Goal: Task Accomplishment & Management: Complete application form

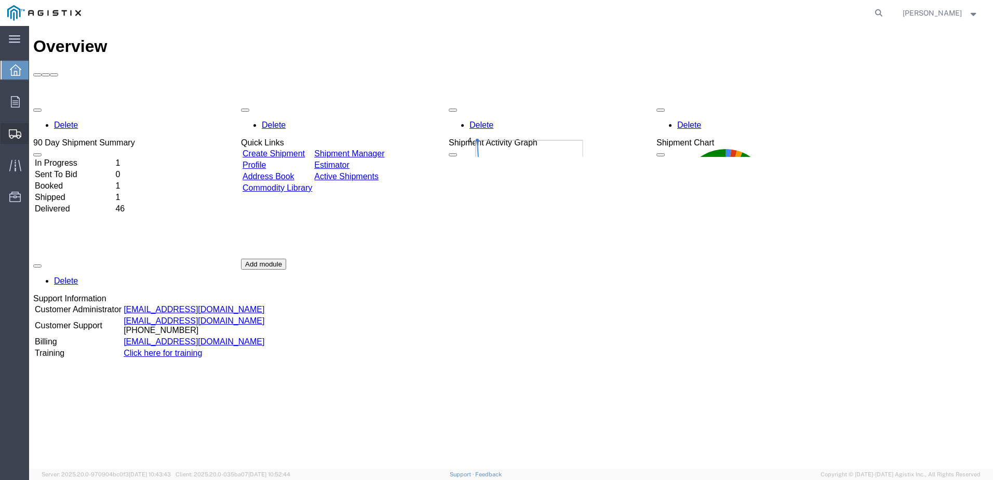
click at [0, 0] on span "Create Shipment" at bounding box center [0, 0] width 0 height 0
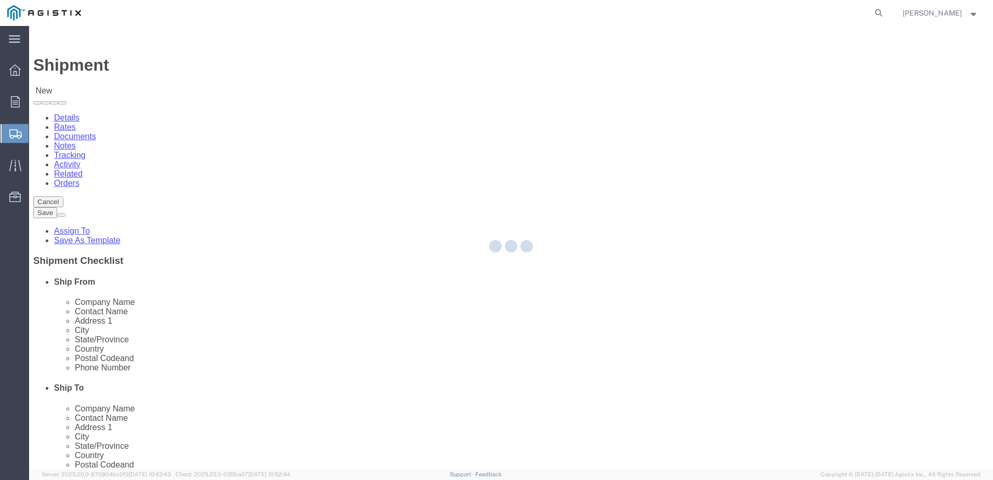
select select
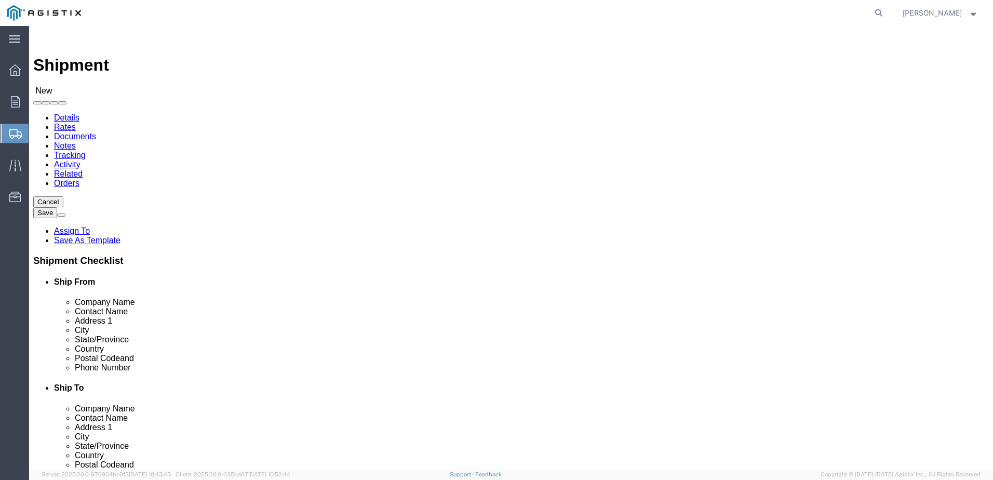
click select "Select Graybar Electric Company Inc PG&E"
select select "4133"
click select "Select Graybar Electric Company Inc PG&E"
select select
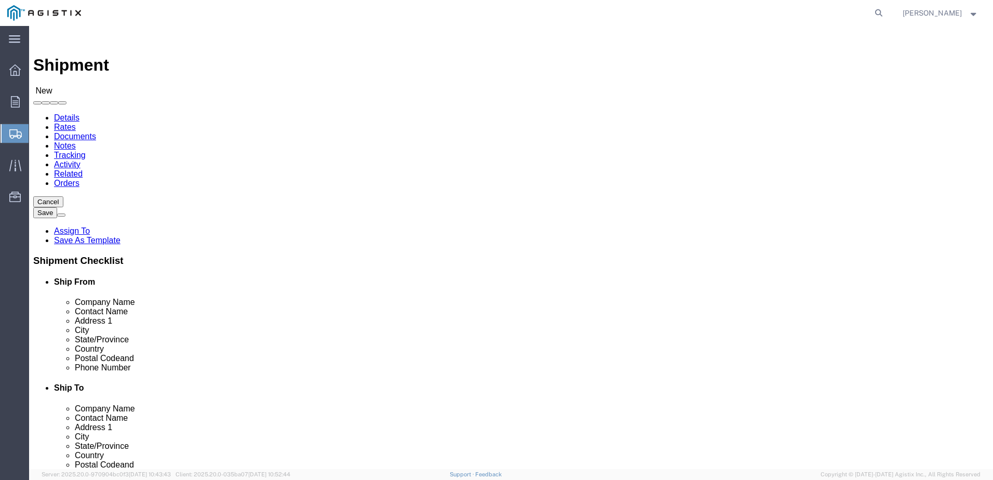
click select "Select [GEOGRAPHIC_DATA] - GDLS PGE [GEOGRAPHIC_DATA] [GEOGRAPHIC_DATA] - PGE […"
select select "36030"
click select "Select [GEOGRAPHIC_DATA] - GDLS PGE [GEOGRAPHIC_DATA] [GEOGRAPHIC_DATA] - PGE […"
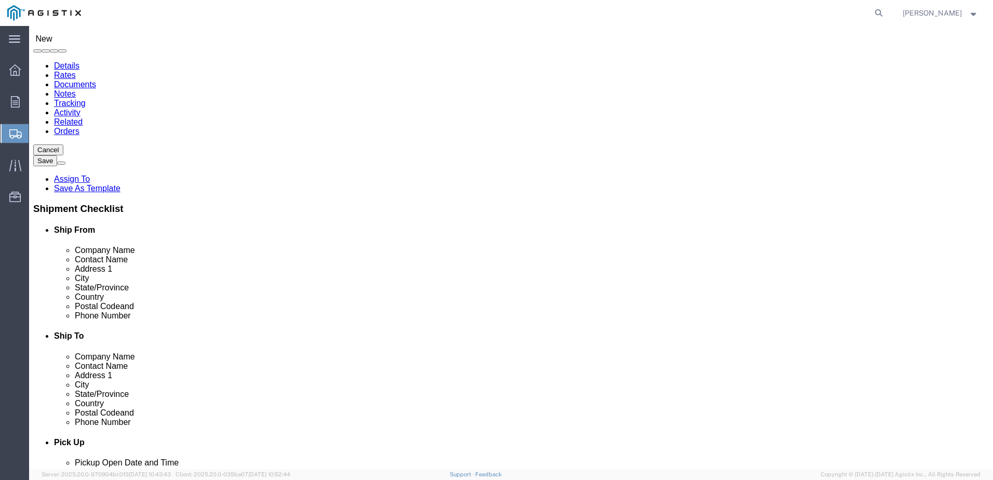
select select "36030"
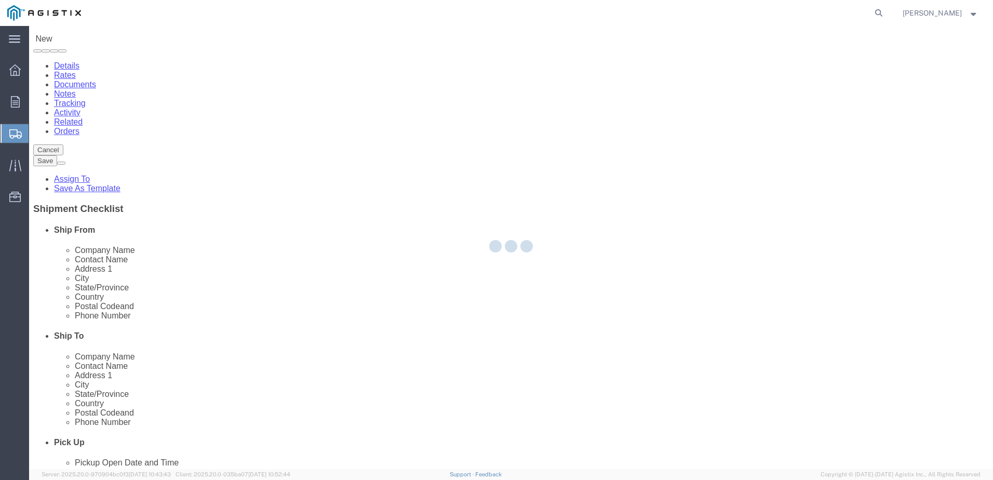
select select "OH"
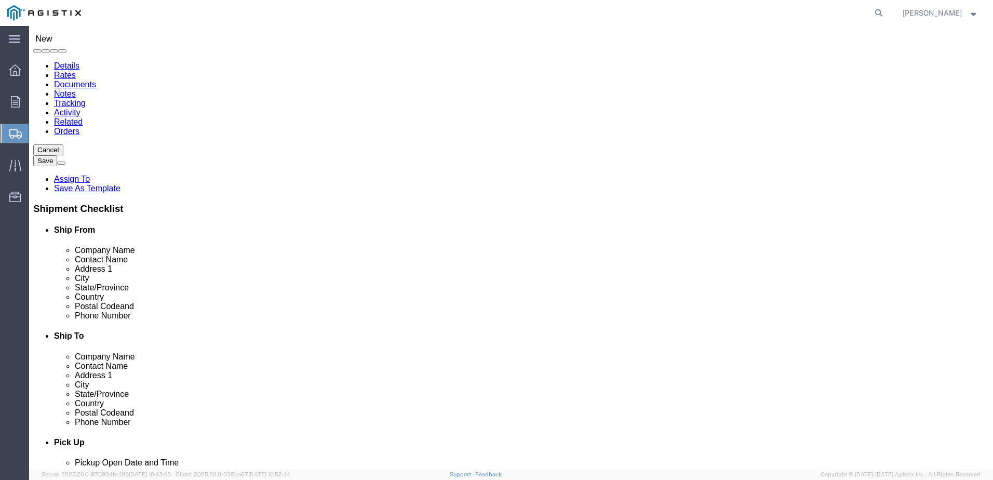
click input "text"
type input "[PERSON_NAME]"
click input "text"
type input "[PHONE_NUMBER]"
click input "text"
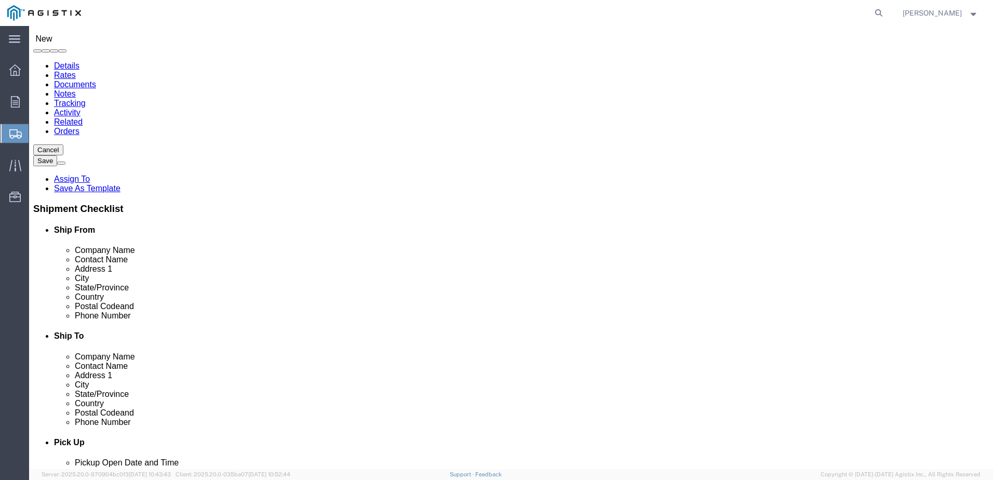
type input "[PERSON_NAME][EMAIL_ADDRESS][PERSON_NAME][DOMAIN_NAME]"
click label
click input "checkbox"
checkbox input "false"
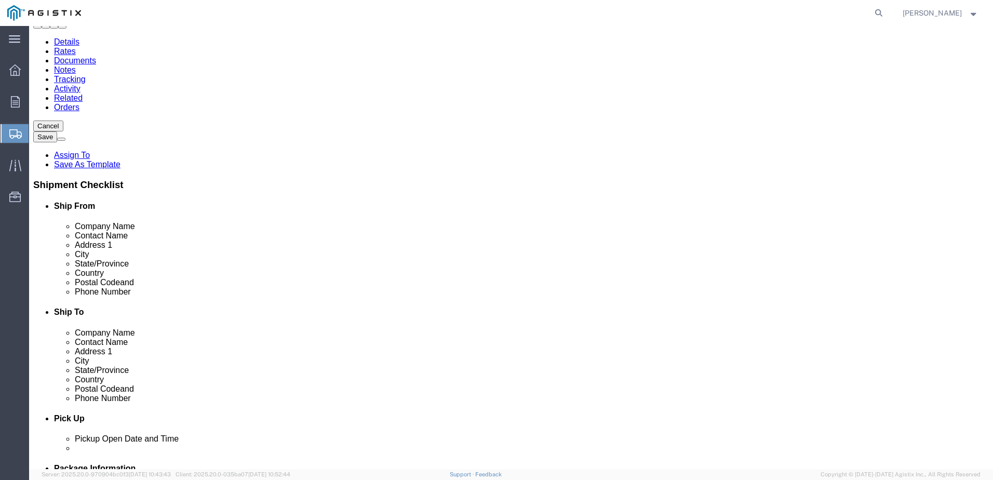
scroll to position [104, 0]
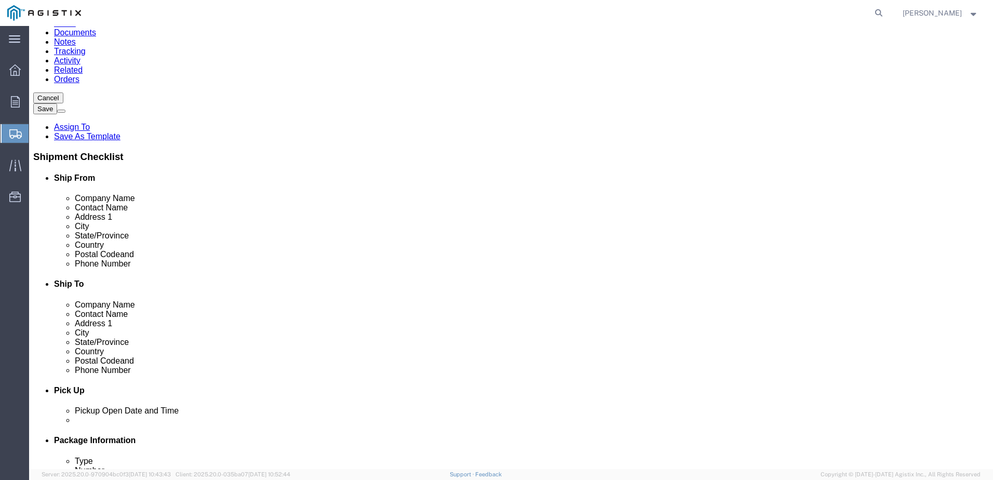
click input "text"
type input "PG&E"
click p "- PG&E - ([PERSON_NAME]) [STREET_ADDRESS]"
select select "CA"
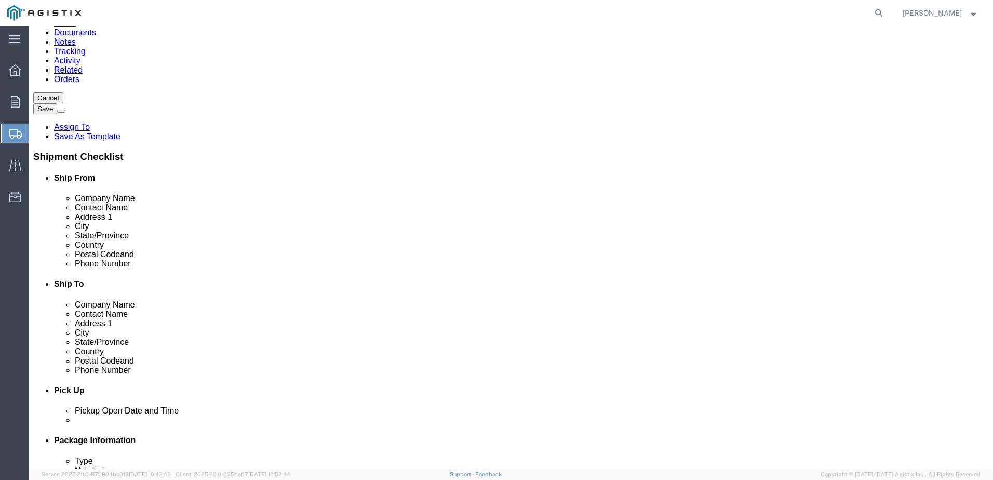
type input "PG&E"
click input "text"
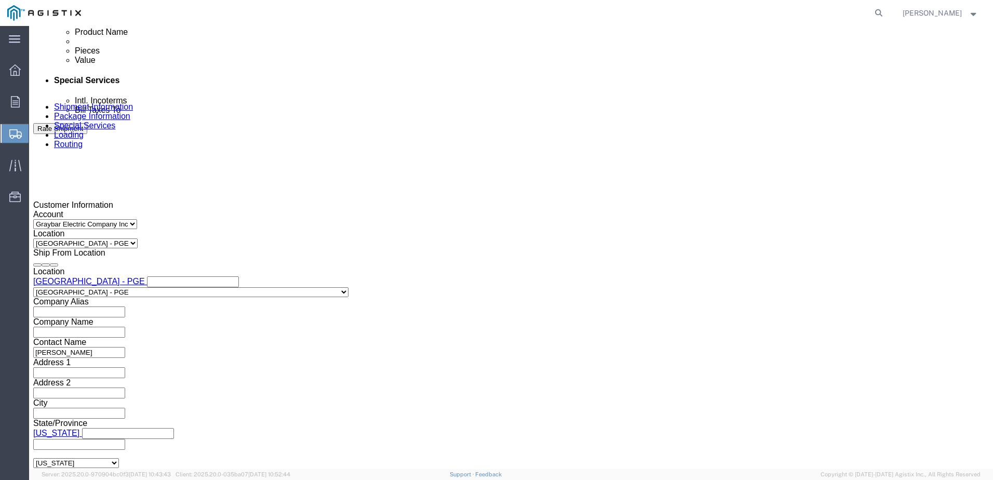
scroll to position [571, 0]
type input "111-111-1111"
click div "[DATE] 11:00 AM"
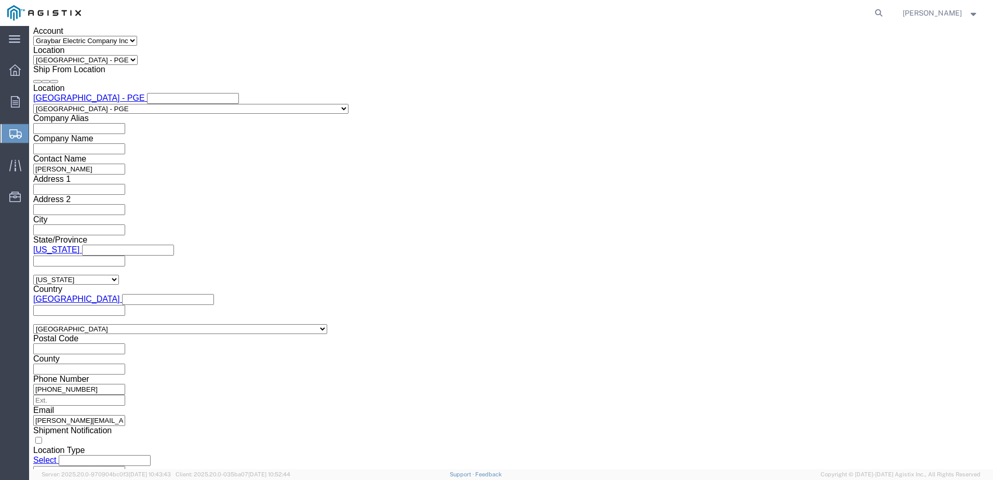
drag, startPoint x: 248, startPoint y: 281, endPoint x: 260, endPoint y: 282, distance: 12.0
click input "5:00 AM"
click input "11:00 AM"
click input "5:00 AM"
drag, startPoint x: 250, startPoint y: 278, endPoint x: 265, endPoint y: 279, distance: 14.6
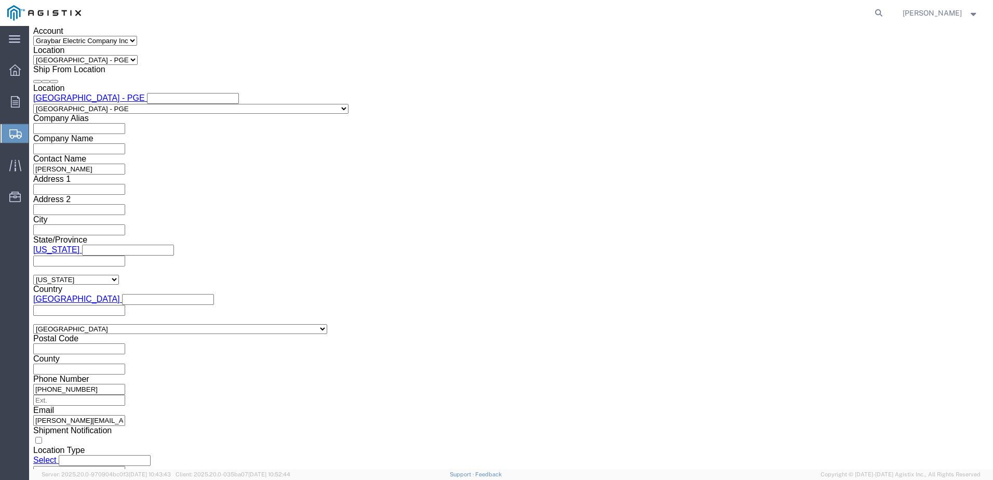
click input "5:00 AM"
type input "5:00 PM"
click button "Apply"
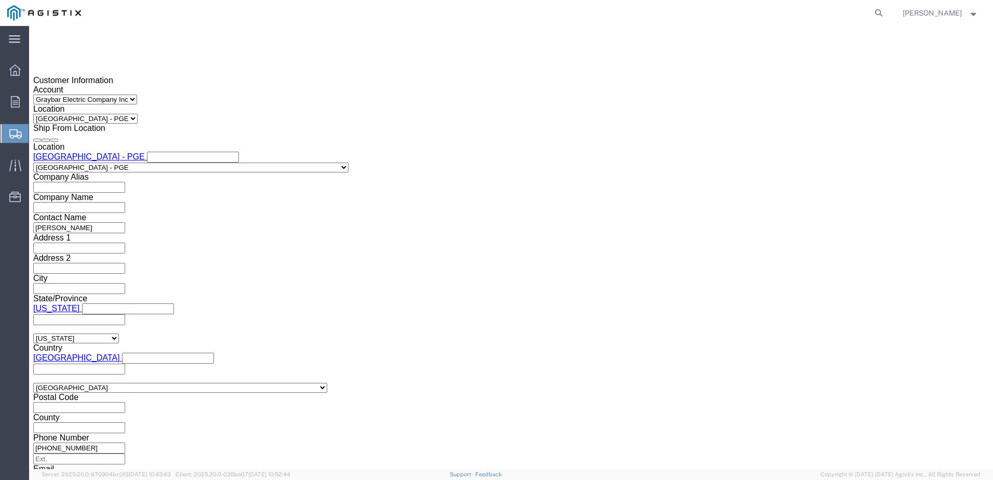
scroll to position [702, 0]
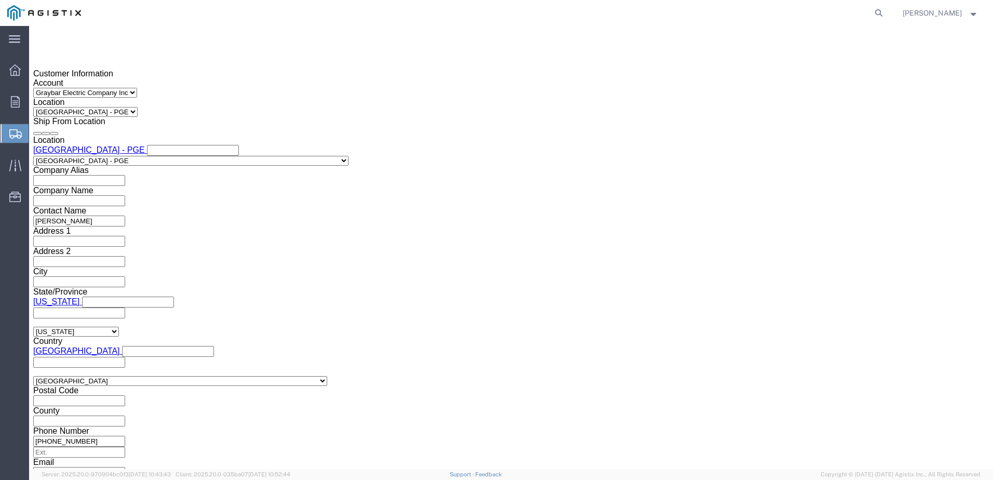
click input "text"
type input "3501421070"
click select "Select Account Type Activity ID Airline Appointment Number ASN Batch Request # …"
select select "DELNUM"
click select "Select Account Type Activity ID Airline Appointment Number ASN Batch Request # …"
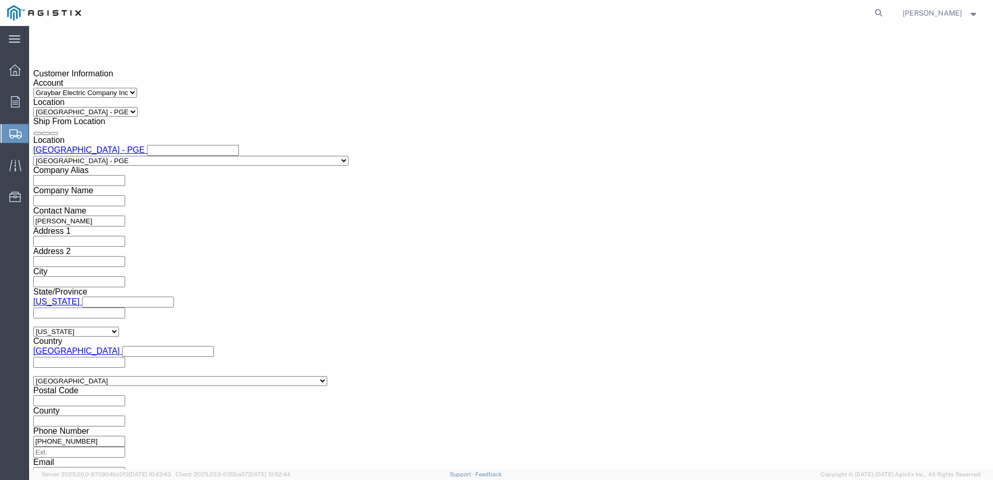
click input "text"
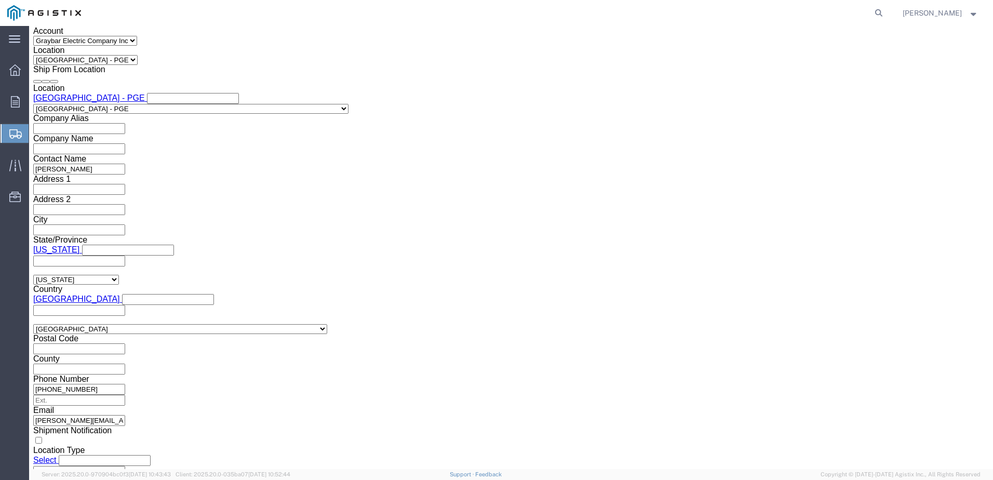
type input "8001282813"
click select "Select Air Less than Truckload Multi-Leg Ocean Freight Rail Small Parcel Truckl…"
select select "LTL"
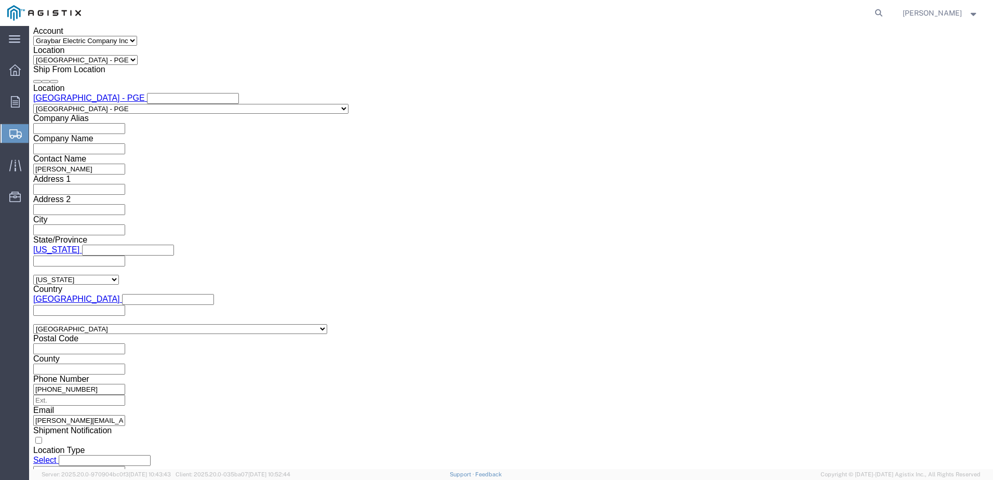
click select "Select Air Less than Truckload Multi-Leg Ocean Freight Rail Small Parcel Truckl…"
click select "Select Straight Truck"
click select "Select Air Less than Truckload Multi-Leg Ocean Freight Rail Small Parcel Truckl…"
select select
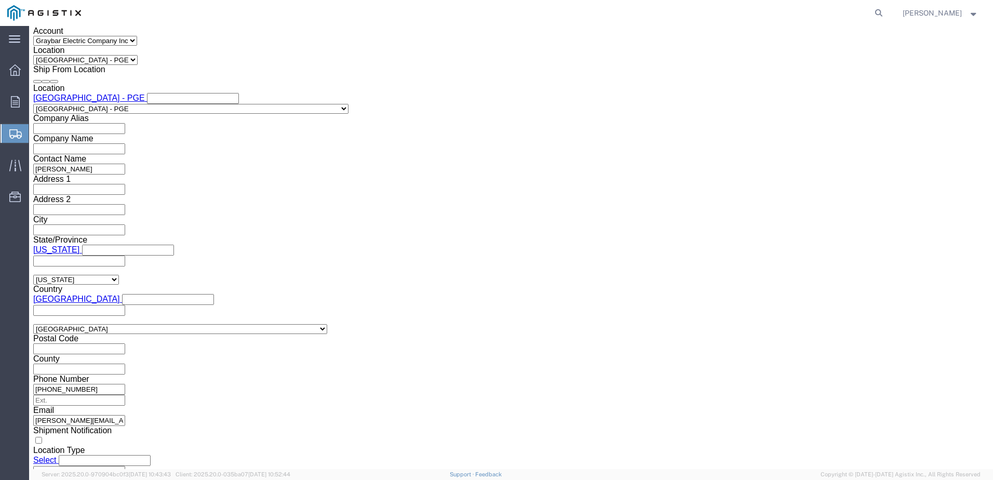
click select "Select Air Less than Truckload Multi-Leg Ocean Freight Rail Small Parcel Truckl…"
click button "Continue"
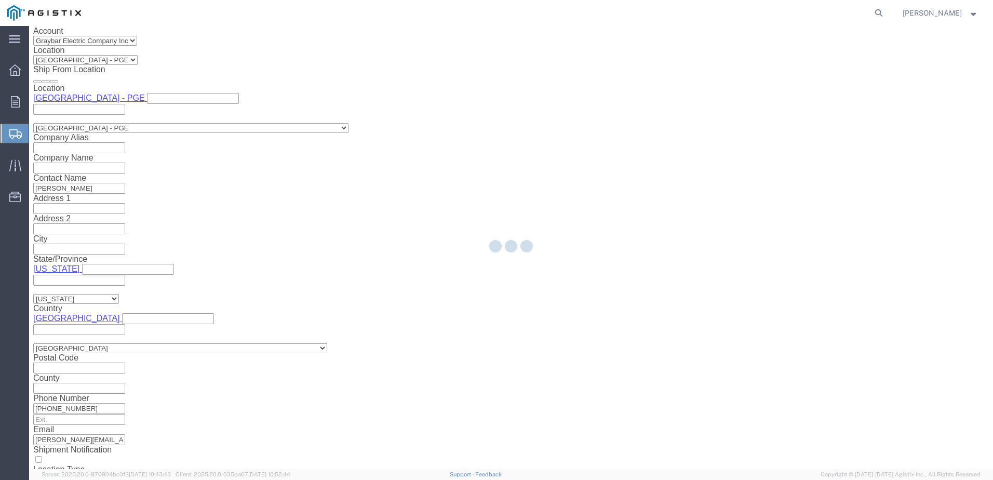
select select "36030"
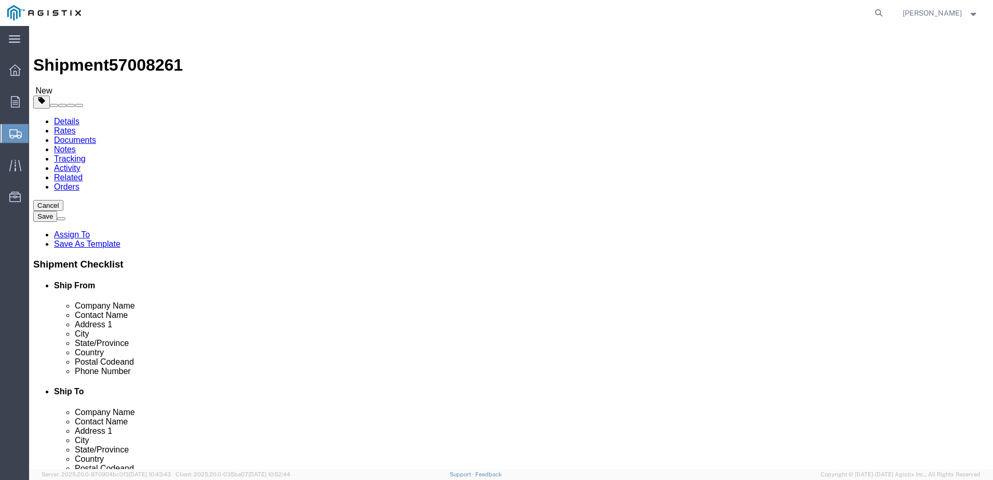
click select "Select Bale(s) Basket(s) Bolt(s) Bottle(s) Buckets Bulk Bundle(s) Can(s) Cardbo…"
select select "PONS"
click select "Select Bale(s) Basket(s) Bolt(s) Bottle(s) Buckets Bulk Bundle(s) Can(s) Cardbo…"
click input "text"
click input "1"
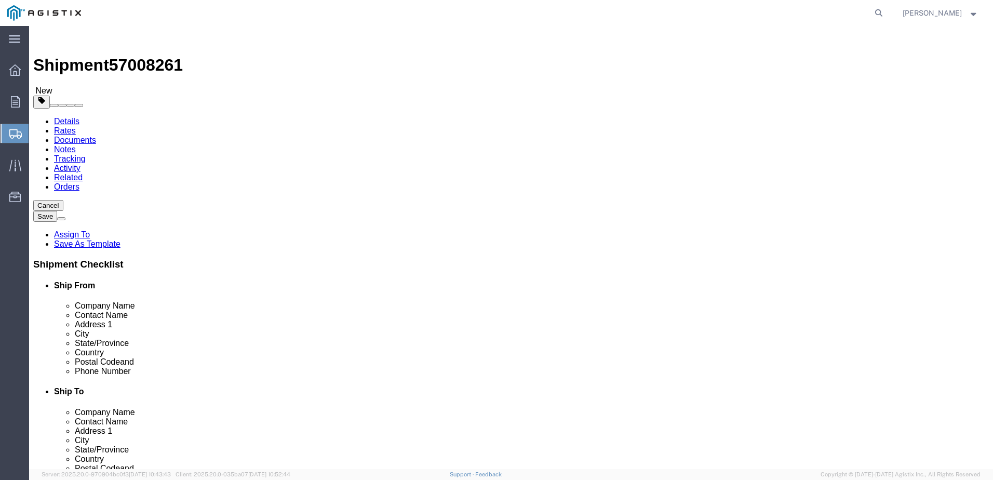
drag, startPoint x: 154, startPoint y: 201, endPoint x: 119, endPoint y: 200, distance: 34.8
click div "Carton Count 6"
type input "1"
drag, startPoint x: 153, startPoint y: 223, endPoint x: 131, endPoint y: 225, distance: 22.0
click div "1"
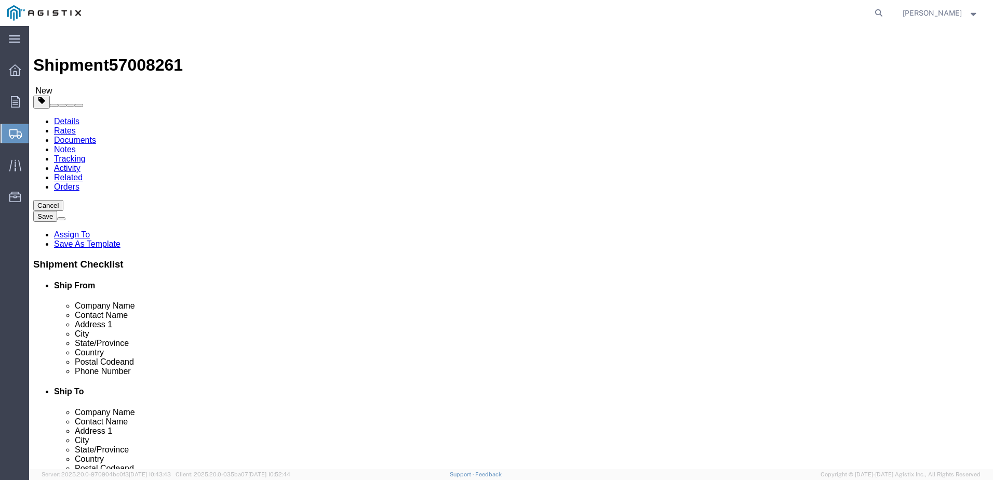
type input "6"
drag, startPoint x: 147, startPoint y: 243, endPoint x: 159, endPoint y: 255, distance: 17.3
click input "text"
type input "74"
type input "50"
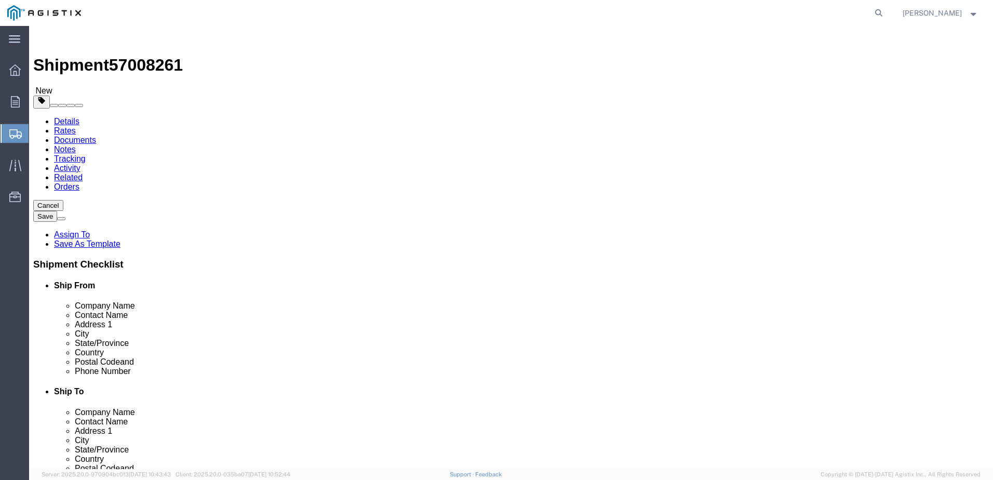
type input "73"
click input "0.00"
drag, startPoint x: 168, startPoint y: 261, endPoint x: 101, endPoint y: 268, distance: 67.4
click div "Package Type Select Bale(s) Basket(s) Bolt(s) Bottle(s) Buckets Bulk Bundle(s) …"
type input "4961"
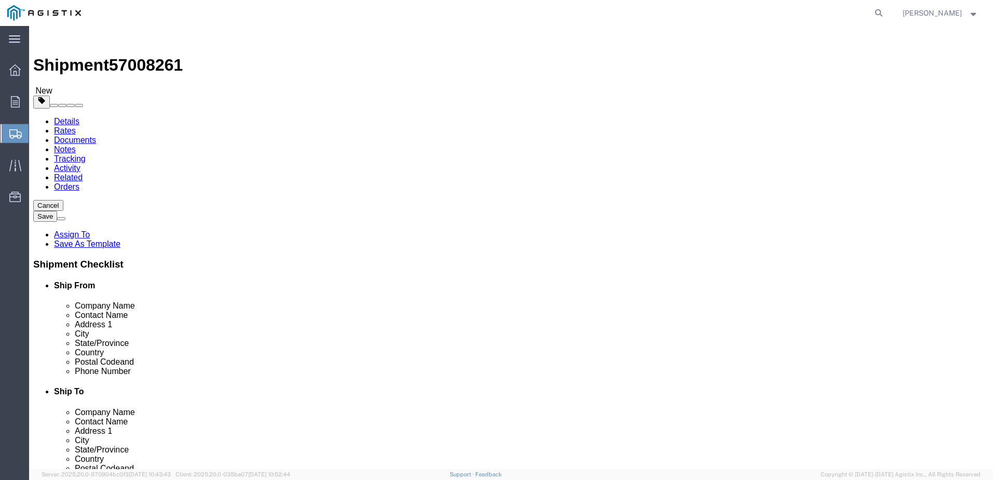
click div "6 x Pallet(s) Oversized (Not Stackable) Package Type Select Bale(s) Basket(s) B…"
click link "Add Content"
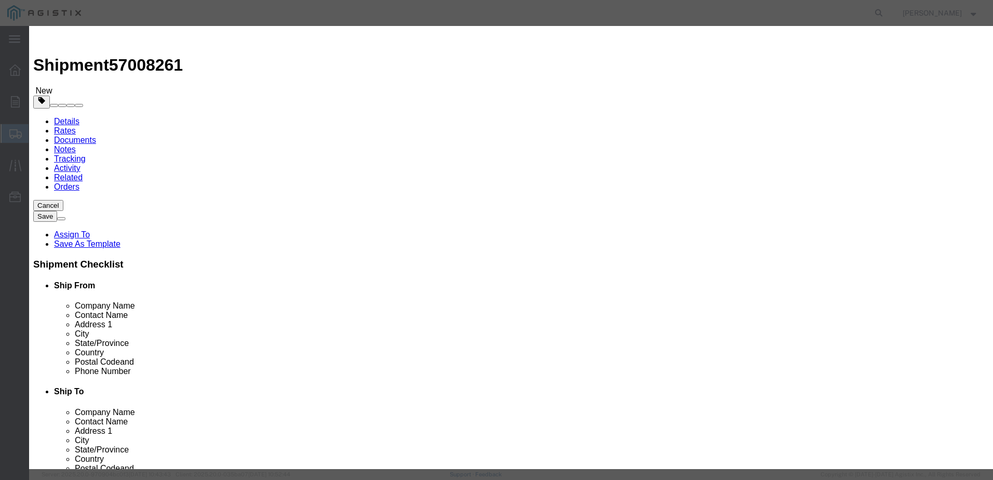
click input "text"
type input "Flexible Hose"
drag, startPoint x: 324, startPoint y: 99, endPoint x: 268, endPoint y: 101, distance: 56.1
click div "Pieces 0 Select Bag Barrels 100Board Feet Bottle Box Blister Pack Carats Can Ca…"
type input "6"
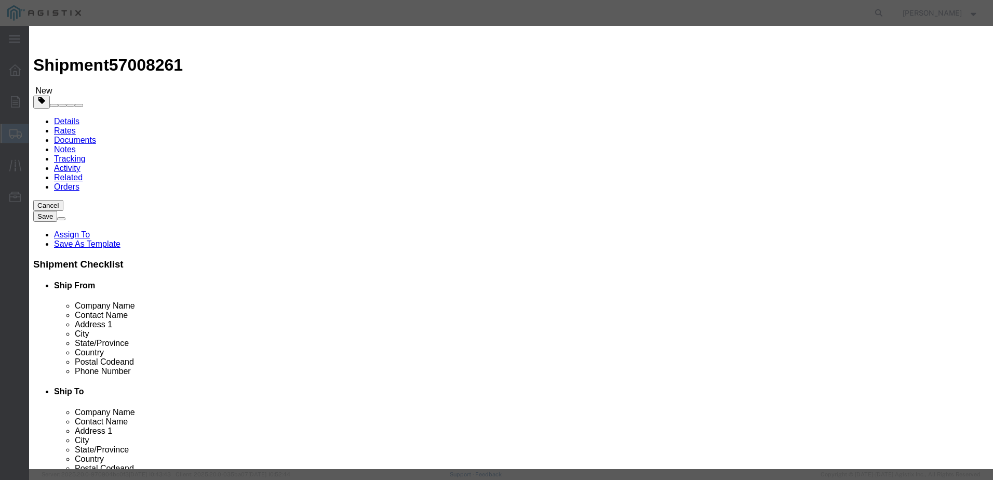
click select "Select Bag Barrels 100Board Feet Bottle Box Blister Pack Carats Can Capsule Car…"
click input "6"
click input "text"
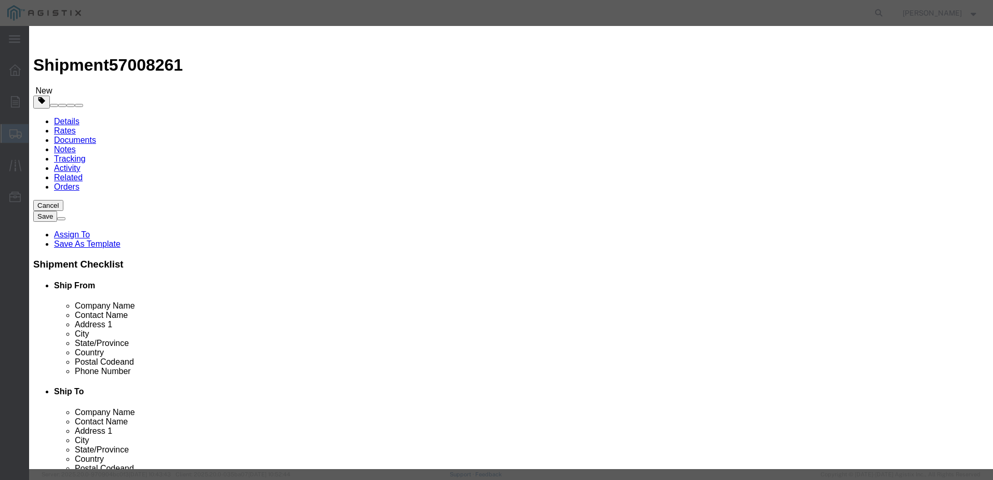
type input "10000"
click select "Select 50 55 60 65 70 85 92.5 100 125 175 250 300 400"
select select "175"
click select "Select 50 55 60 65 70 85 92.5 100 125 175 250 300 400"
click input "text"
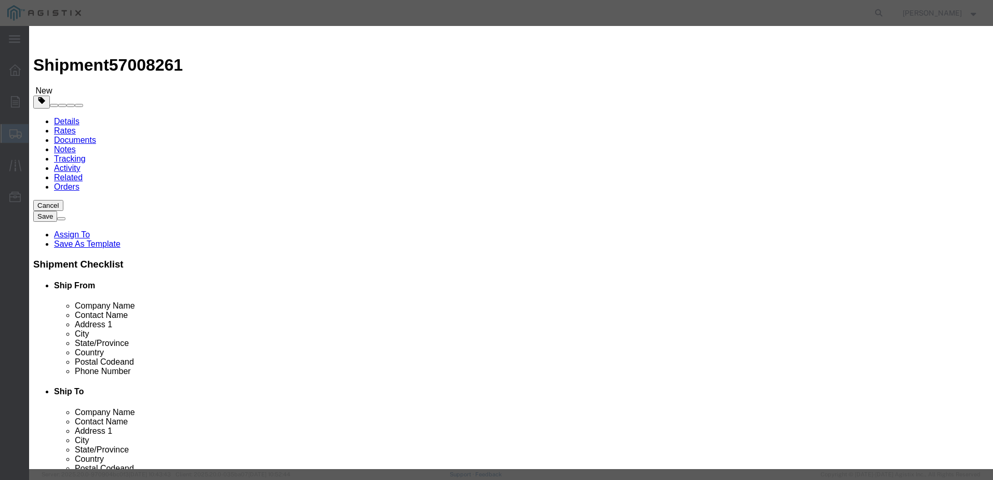
type input "050970-04"
click select "Select Bag Barrels 100Board Feet Bottle Box Blister Pack Carats Can Capsule Car…"
click div "Save & Add Another Save & Close Close"
click button "Save & Close"
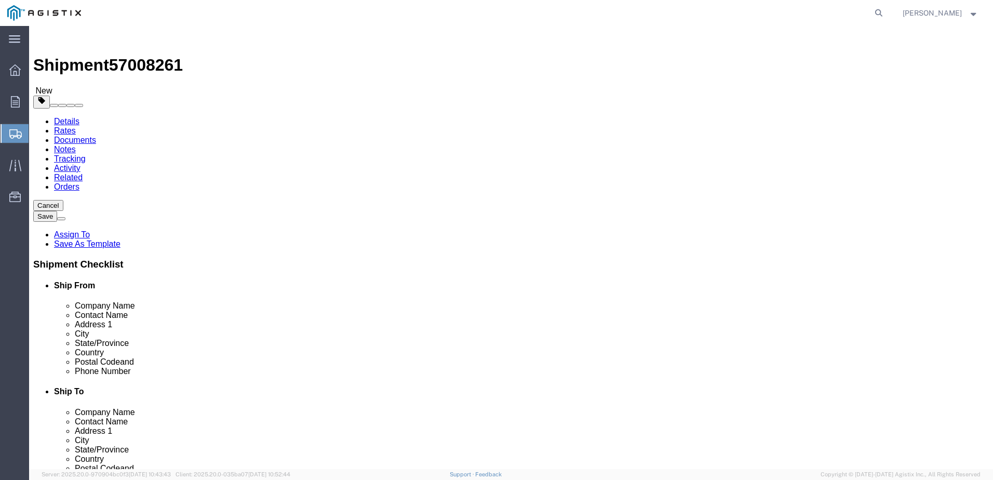
click button "Rate Shipment"
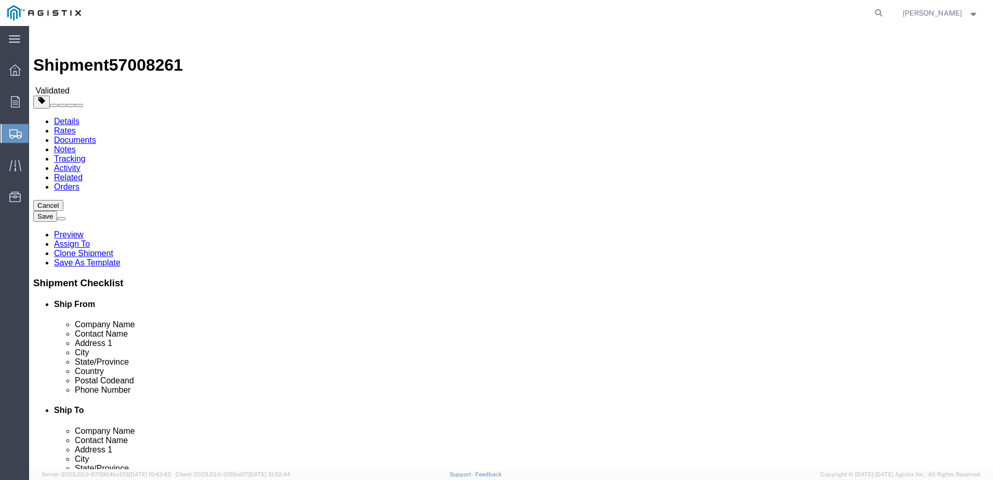
click at [64, 117] on link "Details" at bounding box center [66, 121] width 25 height 9
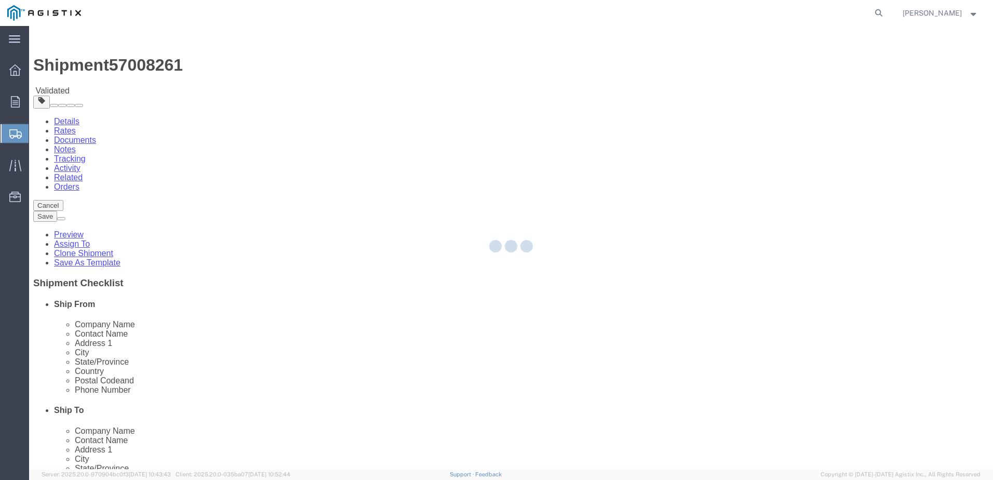
select select "36030"
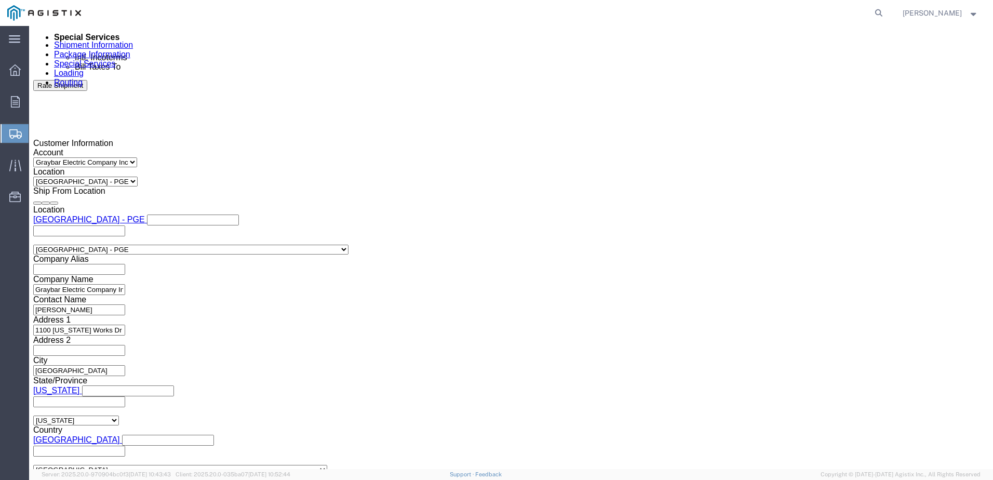
scroll to position [699, 0]
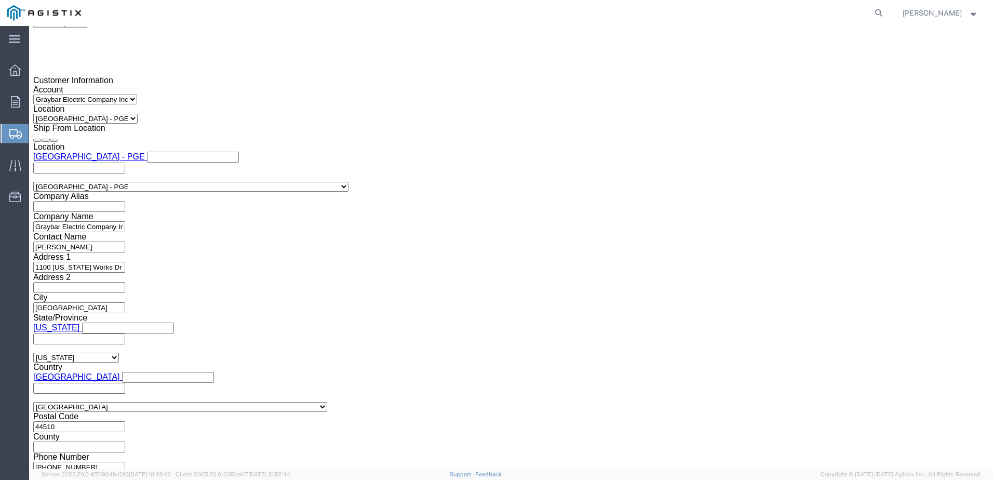
click button "Continue"
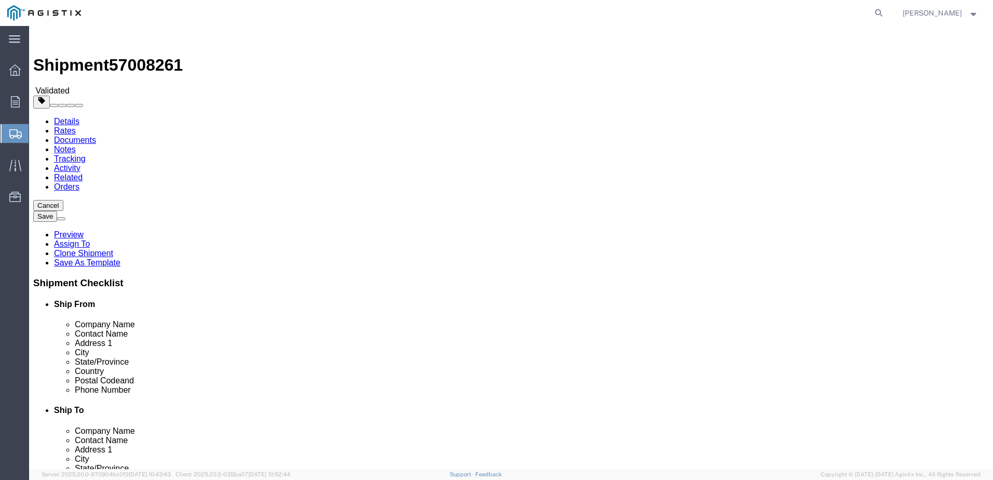
click button "Continue"
click span "Validated"
click span "57008261"
click link "Documents"
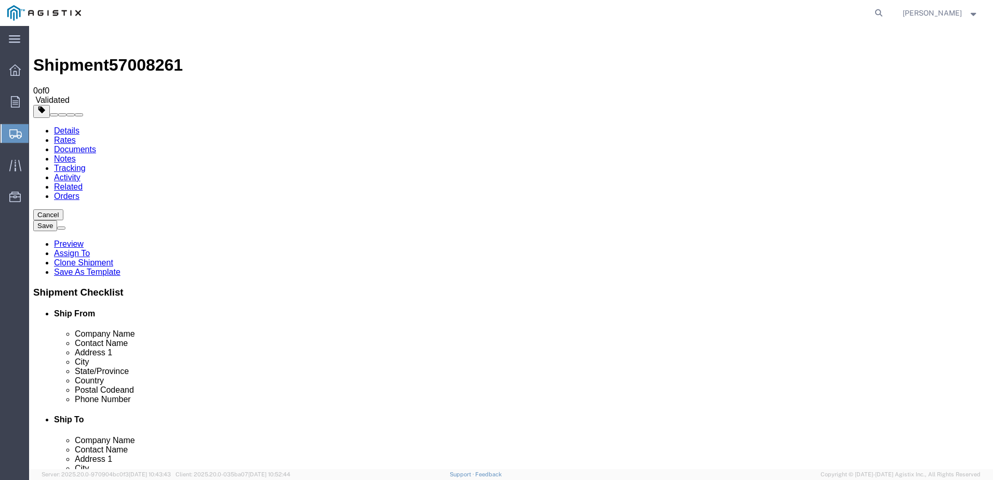
click at [76, 136] on link "Rates" at bounding box center [65, 140] width 22 height 9
click at [65, 126] on link "Details" at bounding box center [66, 130] width 25 height 9
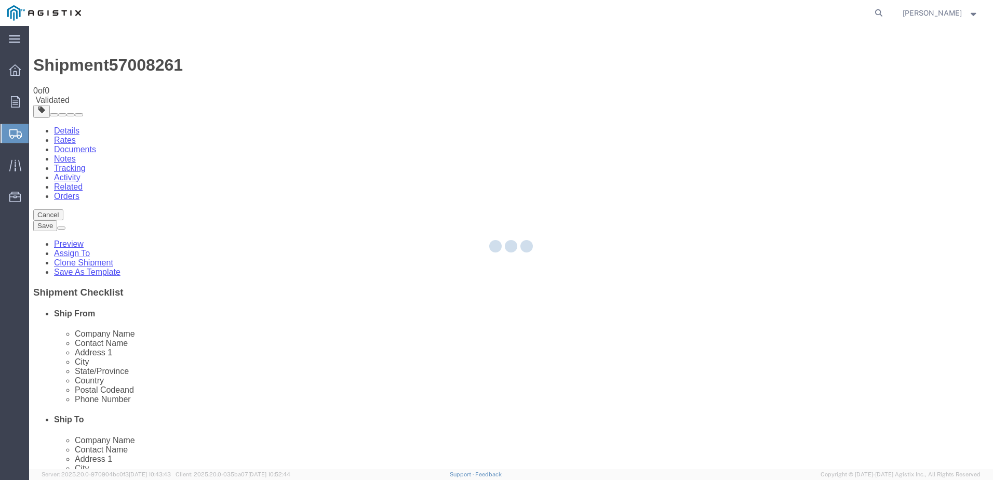
select select "36030"
